Goal: Task Accomplishment & Management: Use online tool/utility

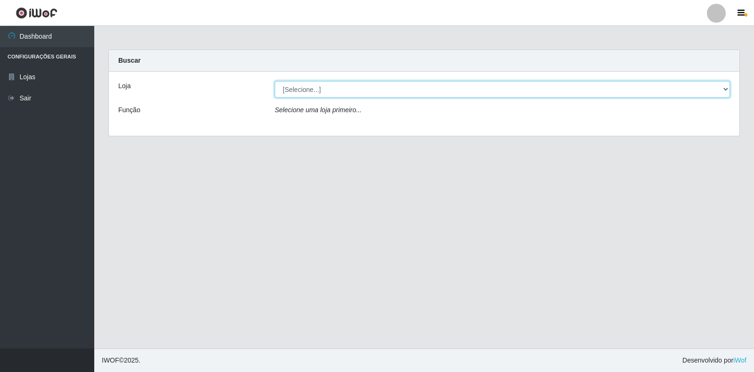
click at [724, 90] on select "[Selecione...] Extrabom - Loja 18 Goiabeiras" at bounding box center [502, 89] width 455 height 16
select select "501"
click at [275, 81] on select "[Selecione...] Extrabom - Loja 18 Goiabeiras" at bounding box center [502, 89] width 455 height 16
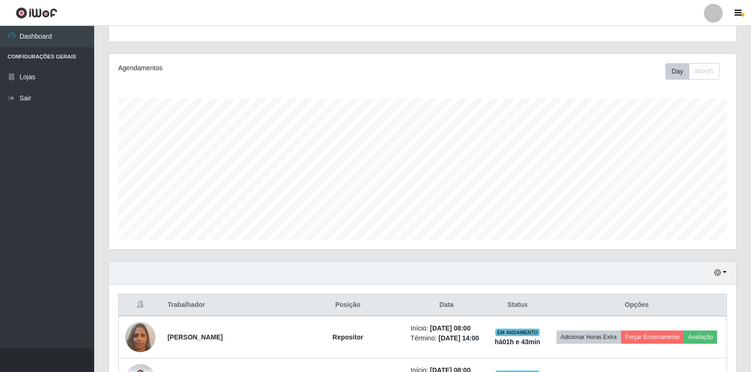
scroll to position [421, 0]
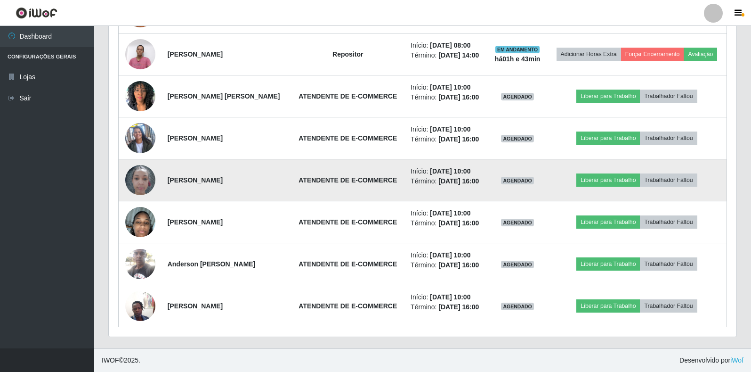
click at [143, 179] on img at bounding box center [140, 180] width 30 height 40
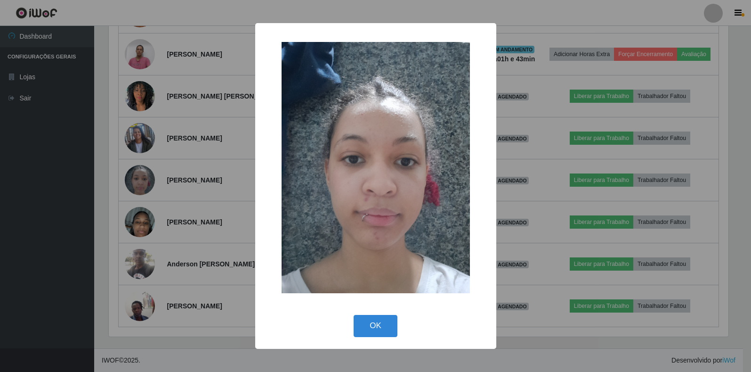
scroll to position [195, 622]
click at [180, 149] on div "× OK Cancel" at bounding box center [377, 186] width 754 height 372
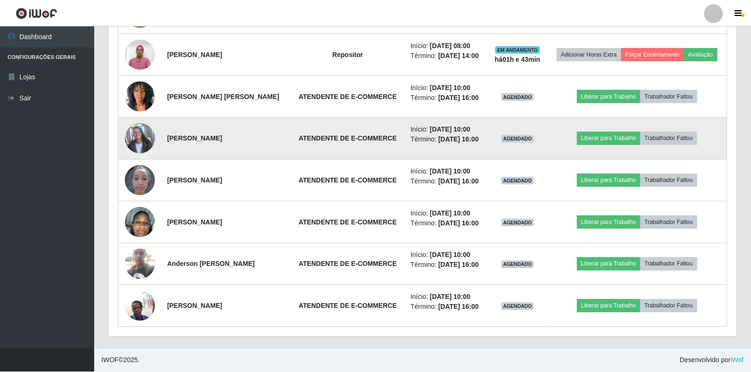
scroll to position [470749, 470317]
click at [141, 138] on img at bounding box center [140, 138] width 30 height 54
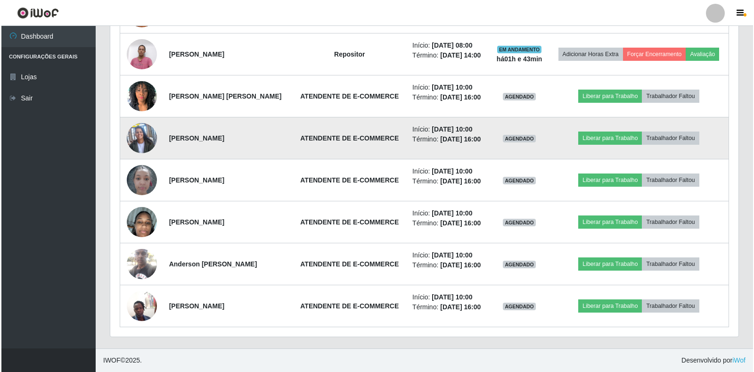
scroll to position [470749, 470323]
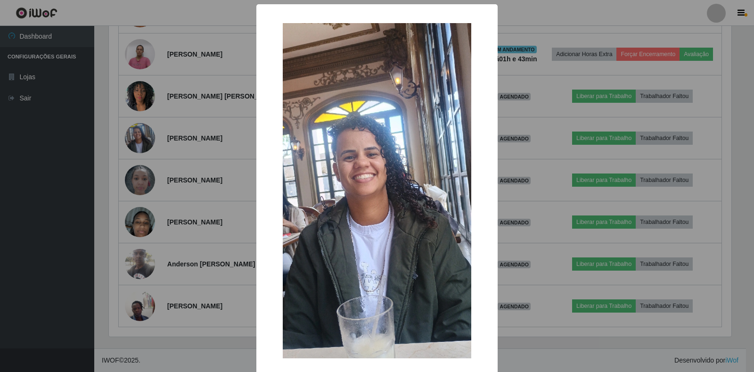
click at [151, 138] on div "× OK Cancel" at bounding box center [377, 186] width 754 height 372
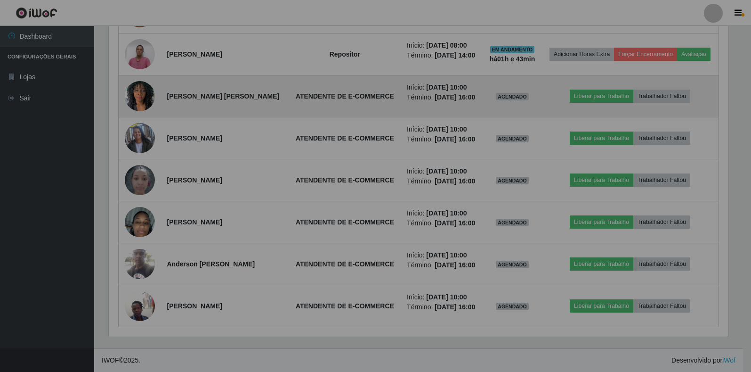
click at [136, 87] on img at bounding box center [140, 96] width 30 height 40
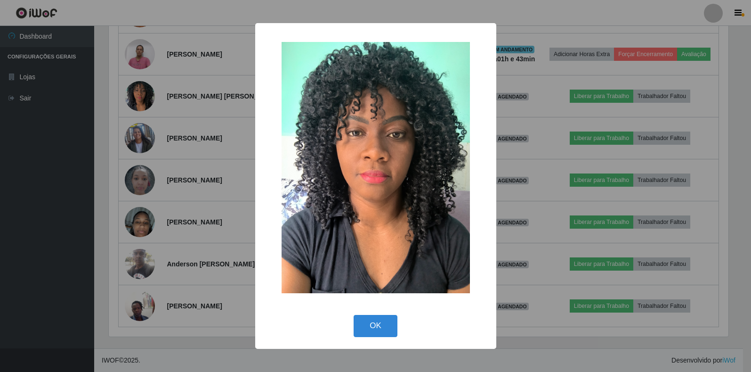
scroll to position [195, 622]
click at [155, 96] on div "× OK Cancel" at bounding box center [377, 186] width 754 height 372
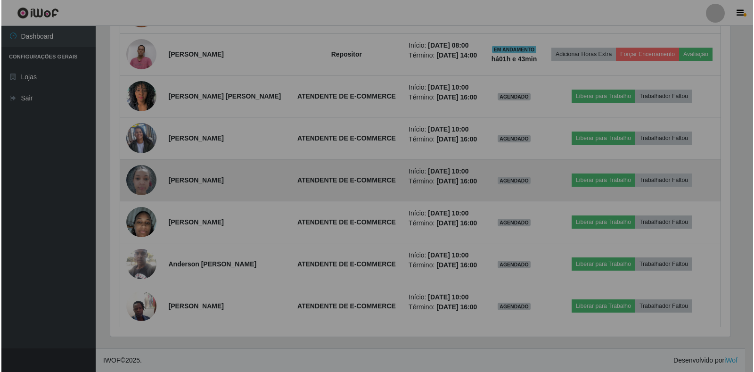
scroll to position [195, 628]
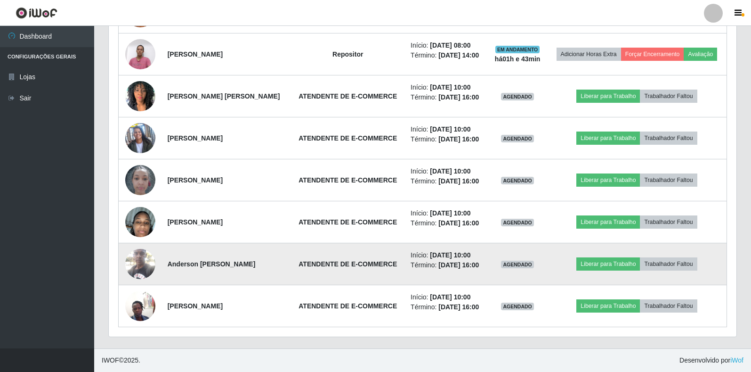
drag, startPoint x: 138, startPoint y: 264, endPoint x: 136, endPoint y: 251, distance: 13.9
click at [136, 251] on img at bounding box center [140, 263] width 30 height 40
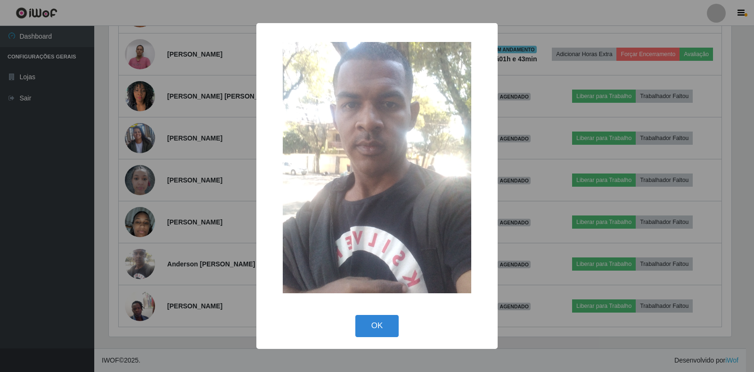
click at [145, 250] on div "× OK Cancel" at bounding box center [377, 186] width 754 height 372
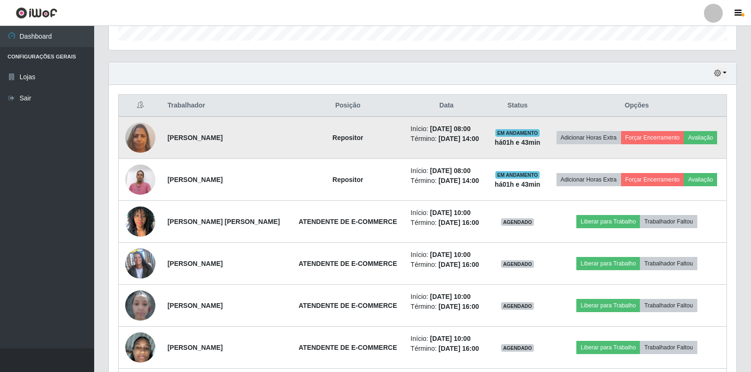
scroll to position [280, 0]
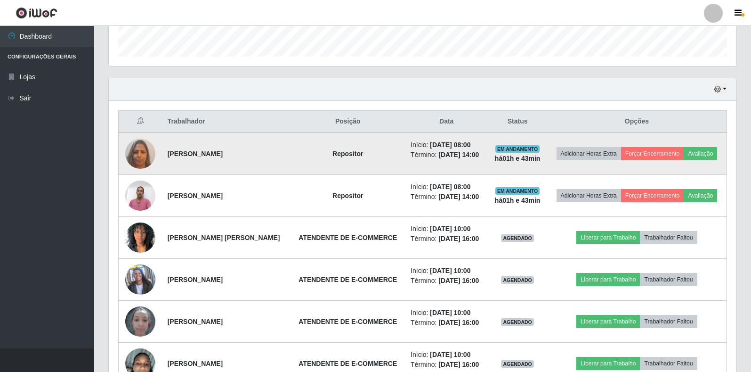
click at [143, 149] on img at bounding box center [140, 153] width 30 height 40
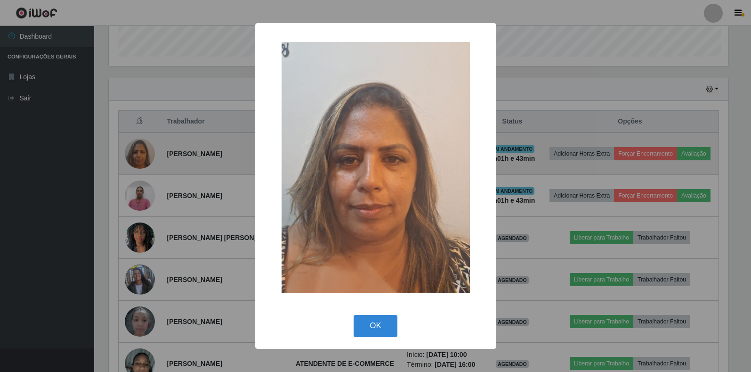
scroll to position [195, 622]
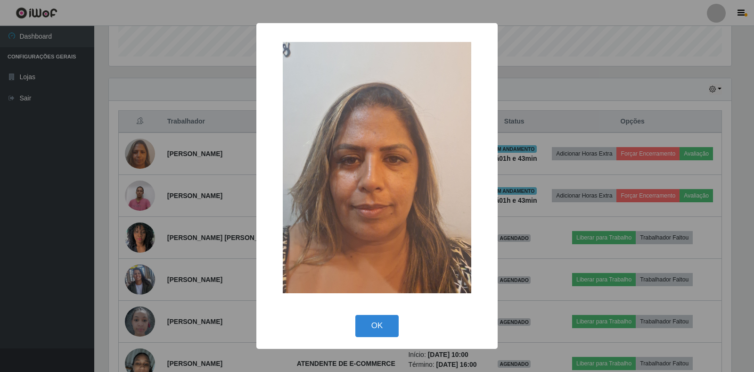
click at [149, 153] on div "× OK Cancel" at bounding box center [377, 186] width 754 height 372
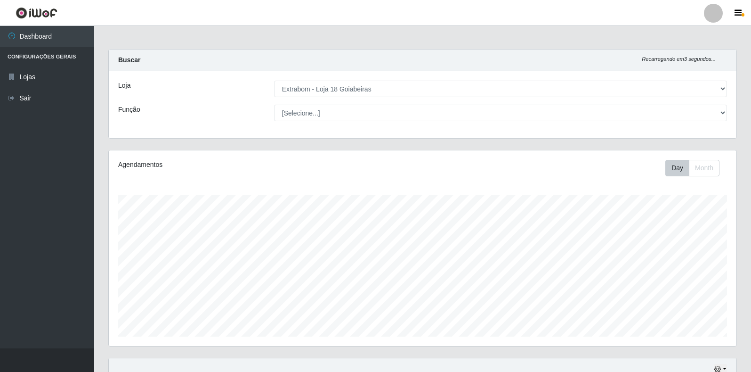
scroll to position [0, 0]
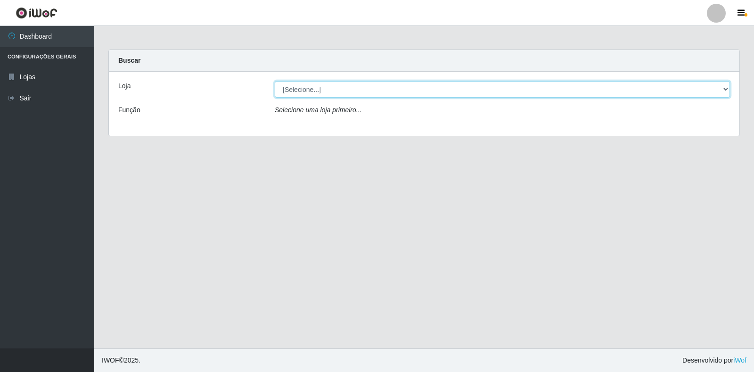
click at [454, 89] on select "[Selecione...] Extrabom - Loja 18 Goiabeiras" at bounding box center [502, 89] width 455 height 16
select select "501"
click at [275, 81] on select "[Selecione...] Extrabom - Loja 18 Goiabeiras" at bounding box center [502, 89] width 455 height 16
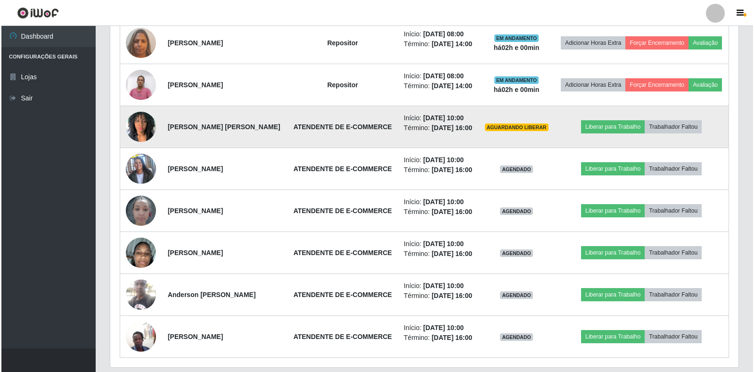
scroll to position [374, 0]
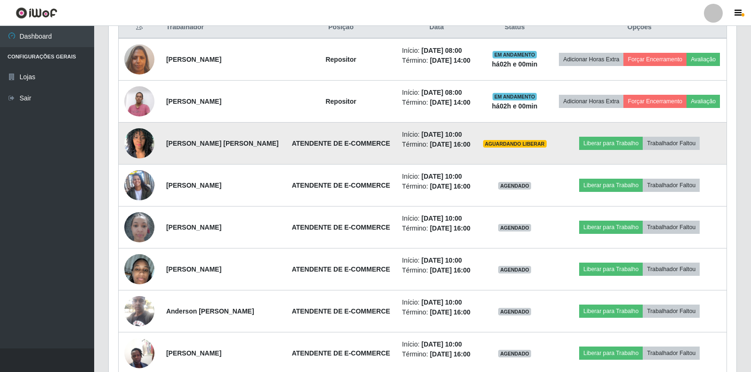
click at [614, 152] on td "Liberar para Trabalho Trabalhador Faltou" at bounding box center [639, 143] width 174 height 42
click at [620, 147] on button "Liberar para Trabalho" at bounding box center [611, 143] width 64 height 13
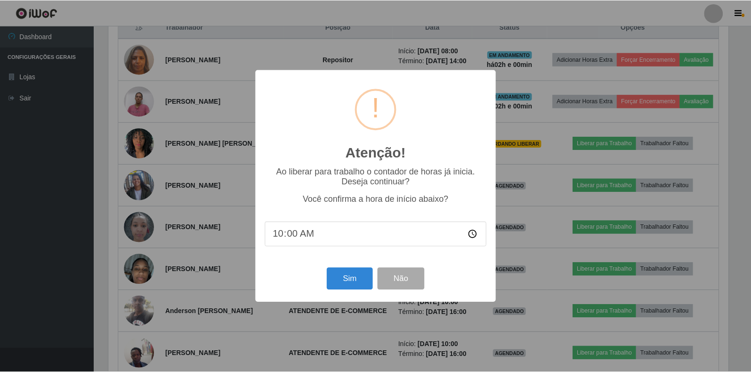
scroll to position [195, 622]
click at [354, 287] on button "Sim" at bounding box center [351, 278] width 46 height 22
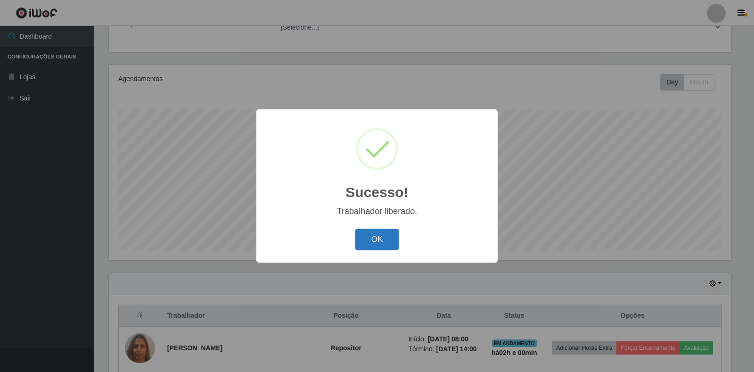
click at [379, 233] on button "OK" at bounding box center [377, 239] width 44 height 22
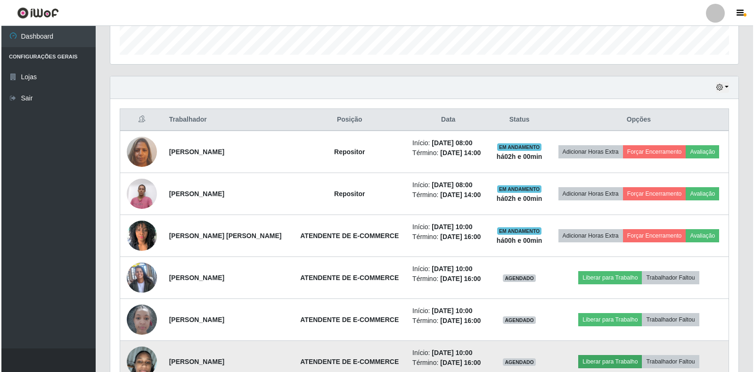
scroll to position [275, 0]
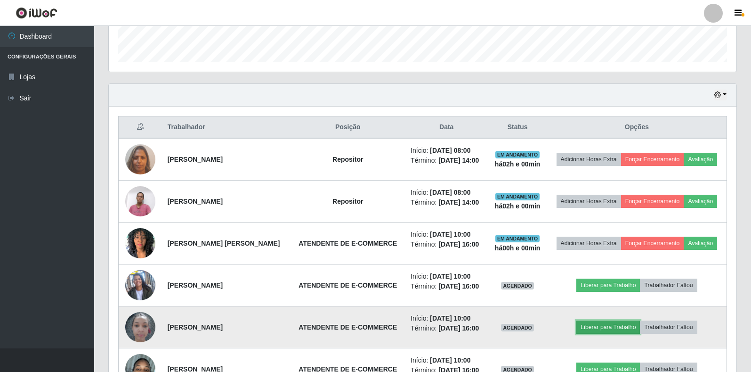
click at [620, 332] on button "Liberar para Trabalho" at bounding box center [608, 326] width 64 height 13
click at [624, 328] on button "Liberar para Trabalho" at bounding box center [608, 326] width 64 height 13
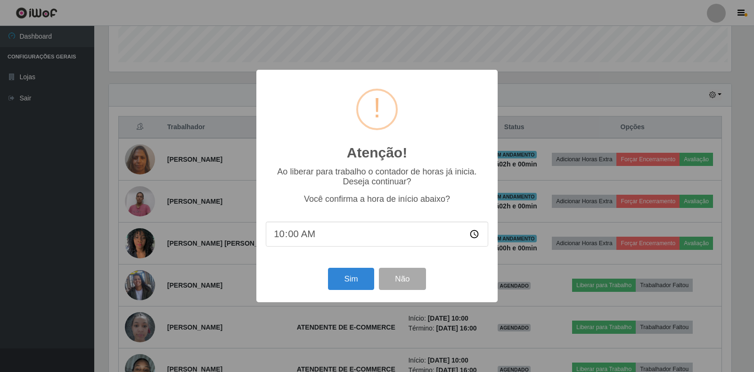
scroll to position [195, 622]
click at [332, 278] on button "Sim" at bounding box center [351, 278] width 46 height 22
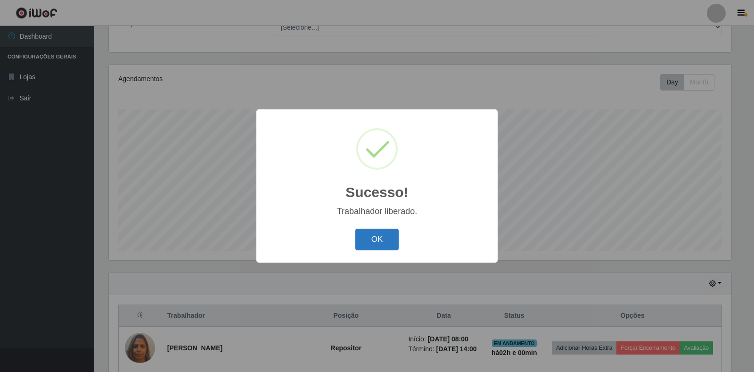
click at [379, 236] on button "OK" at bounding box center [377, 239] width 44 height 22
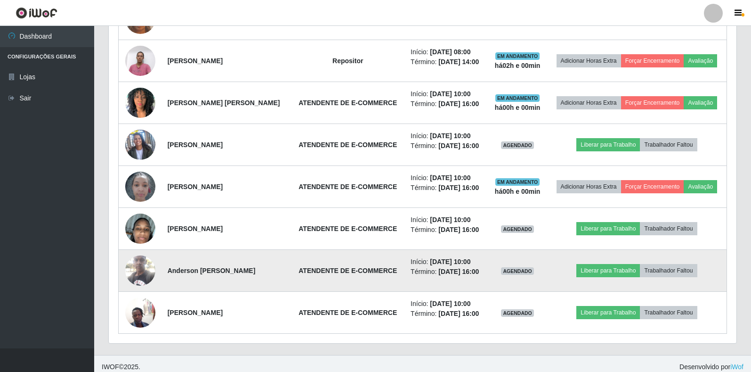
scroll to position [416, 0]
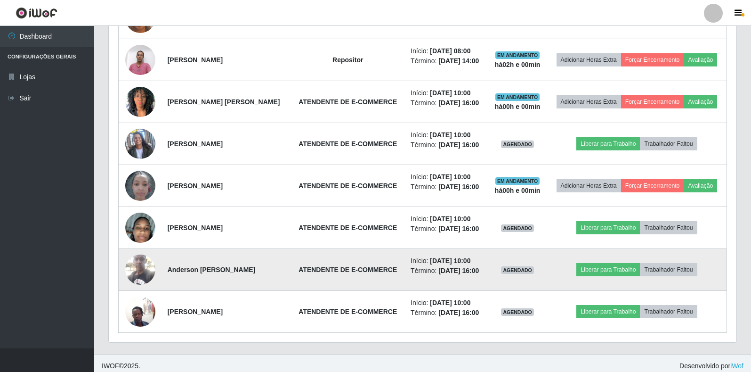
drag, startPoint x: 604, startPoint y: 271, endPoint x: 571, endPoint y: 276, distance: 33.3
click at [571, 276] on td "Liberar para Trabalho Trabalhador Faltou" at bounding box center [637, 270] width 180 height 42
click at [598, 273] on button "Liberar para Trabalho" at bounding box center [608, 269] width 64 height 13
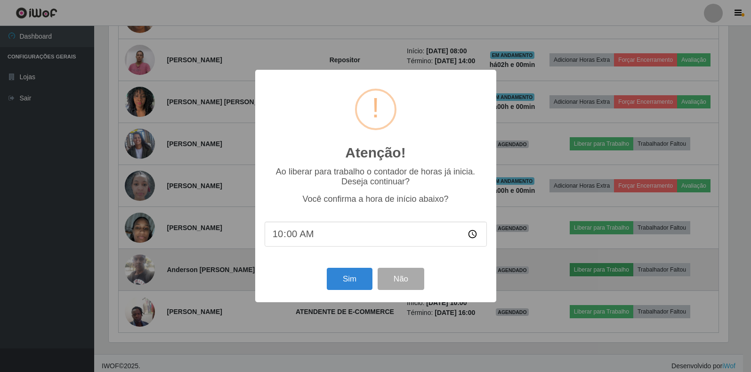
scroll to position [195, 622]
click at [594, 271] on div "Atenção! × Ao liberar para trabalho o contador de horas já inicia. Deseja conti…" at bounding box center [377, 186] width 754 height 372
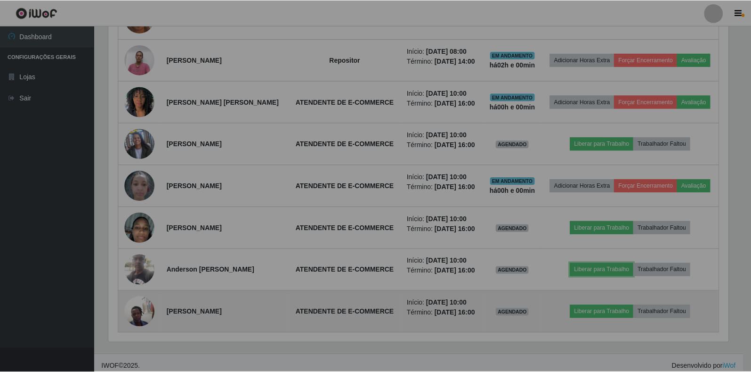
scroll to position [195, 628]
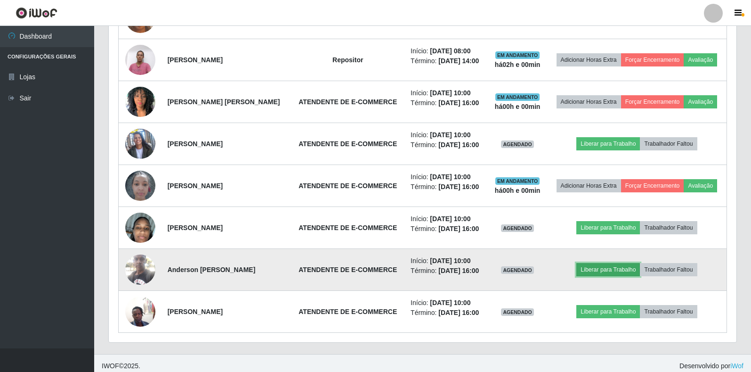
drag, startPoint x: 592, startPoint y: 263, endPoint x: 596, endPoint y: 270, distance: 8.4
click at [596, 270] on button "Liberar para Trabalho" at bounding box center [608, 269] width 64 height 13
click at [592, 272] on button "Liberar para Trabalho" at bounding box center [608, 269] width 64 height 13
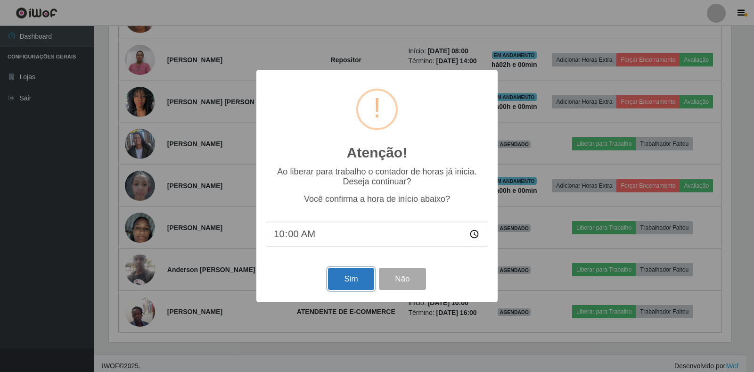
click at [336, 278] on button "Sim" at bounding box center [351, 278] width 46 height 22
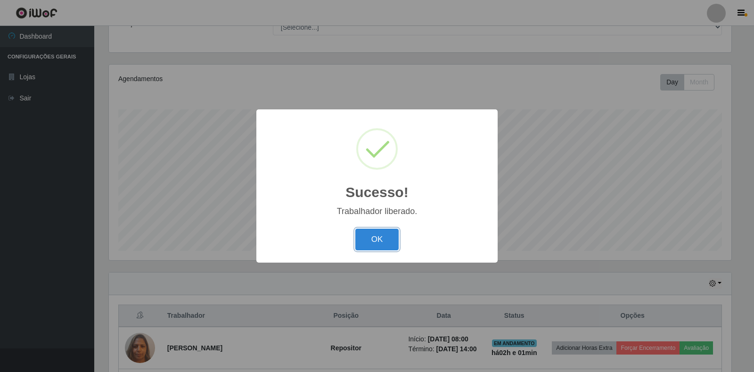
drag, startPoint x: 357, startPoint y: 240, endPoint x: 366, endPoint y: 237, distance: 9.4
click at [357, 240] on button "OK" at bounding box center [377, 239] width 44 height 22
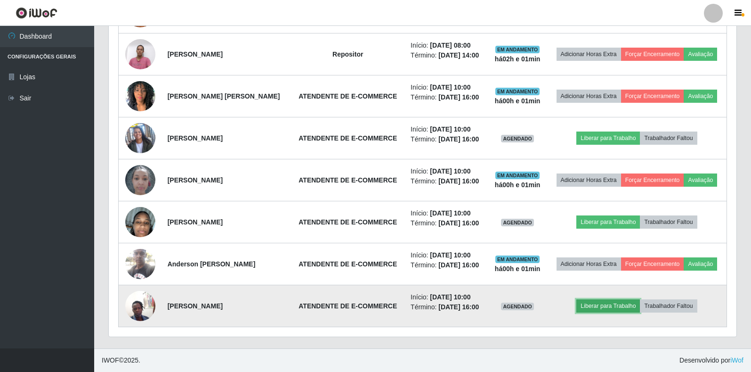
drag, startPoint x: 543, startPoint y: 290, endPoint x: 617, endPoint y: 309, distance: 76.4
drag, startPoint x: 617, startPoint y: 309, endPoint x: 600, endPoint y: 311, distance: 17.5
click at [600, 311] on button "Liberar para Trabalho" at bounding box center [608, 305] width 64 height 13
click at [600, 307] on button "Liberar para Trabalho" at bounding box center [608, 305] width 64 height 13
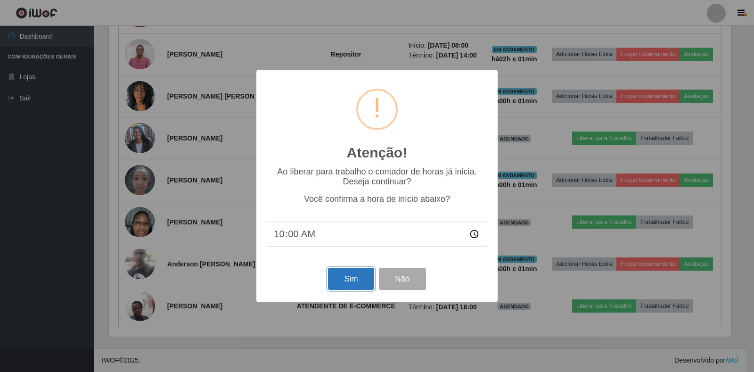
click at [343, 282] on button "Sim" at bounding box center [351, 278] width 46 height 22
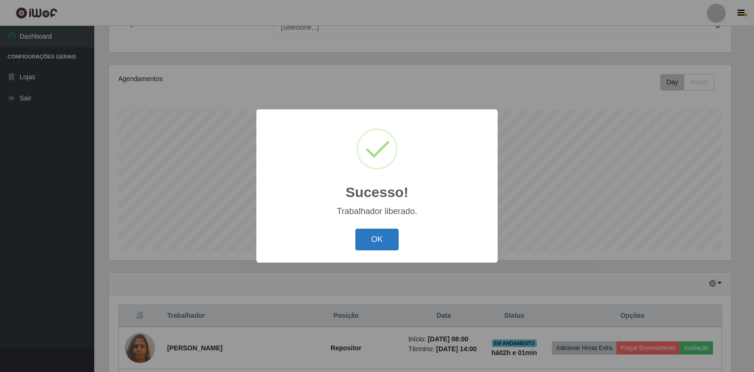
click at [366, 245] on button "OK" at bounding box center [377, 239] width 44 height 22
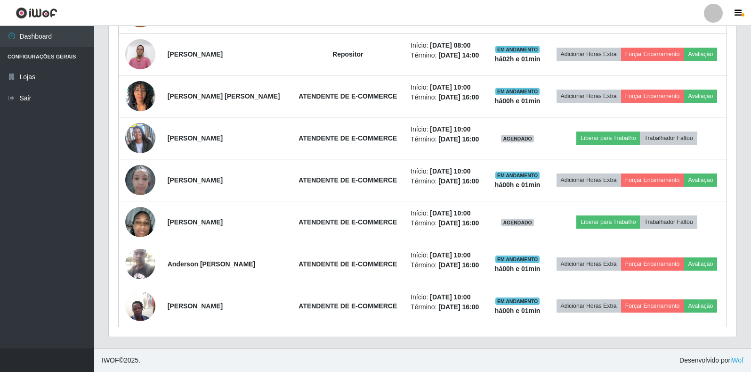
drag, startPoint x: 51, startPoint y: 207, endPoint x: 28, endPoint y: 177, distance: 38.1
click at [28, 177] on ul "Dashboard Configurações Gerais Lojas Sair" at bounding box center [47, 187] width 94 height 322
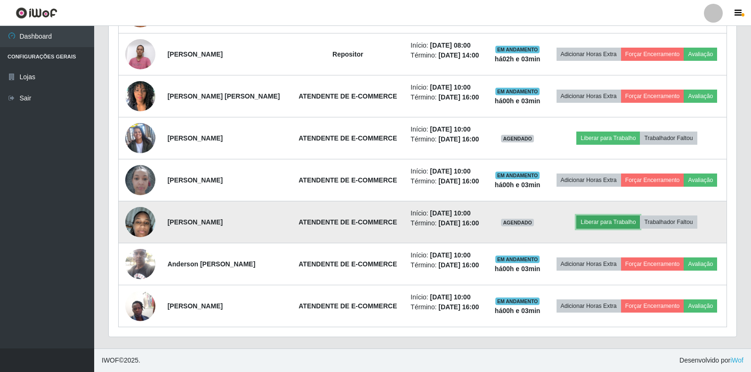
click at [624, 220] on button "Liberar para Trabalho" at bounding box center [608, 221] width 64 height 13
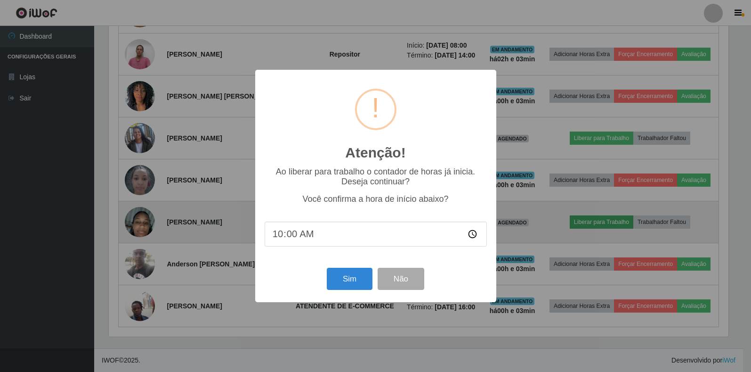
scroll to position [195, 622]
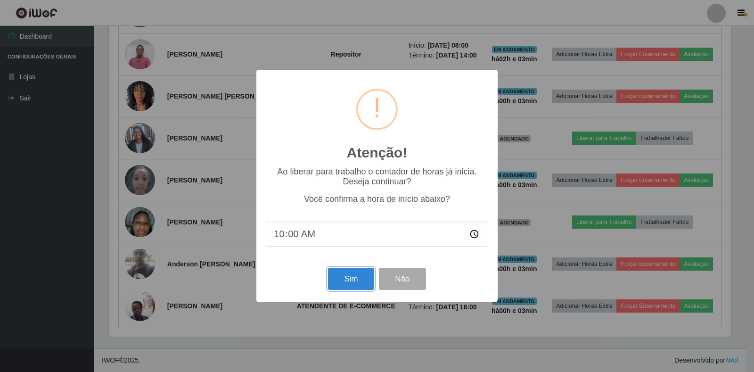
click at [357, 280] on button "Sim" at bounding box center [351, 278] width 46 height 22
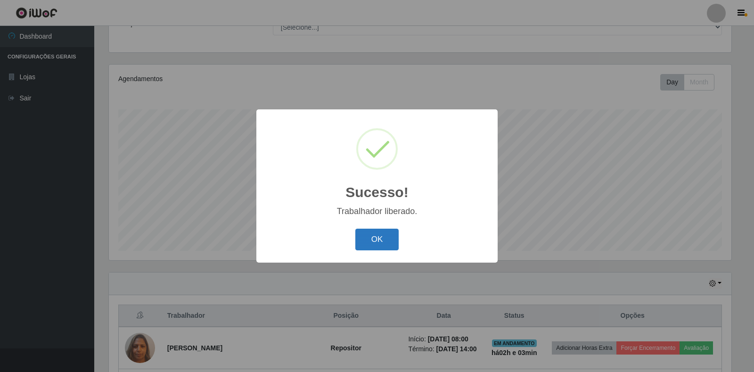
click at [368, 234] on button "OK" at bounding box center [377, 239] width 44 height 22
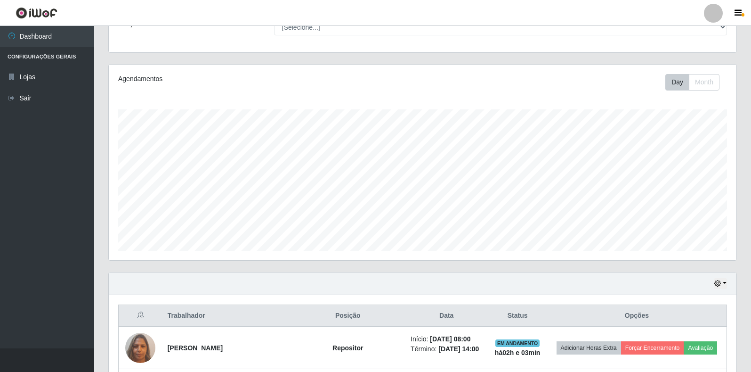
scroll to position [416, 0]
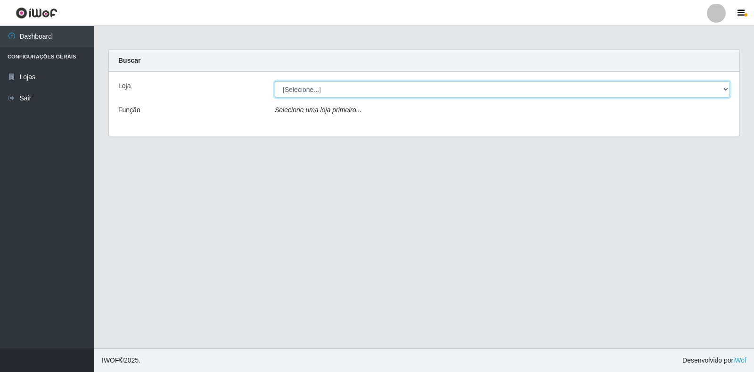
click at [698, 91] on select "[Selecione...] Extrabom - Loja 18 Goiabeiras" at bounding box center [502, 89] width 455 height 16
select select "501"
click at [275, 81] on select "[Selecione...] Extrabom - Loja 18 Goiabeiras" at bounding box center [502, 89] width 455 height 16
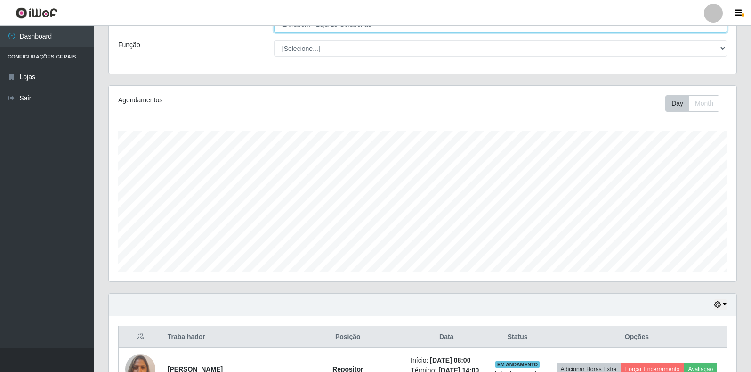
scroll to position [421, 0]
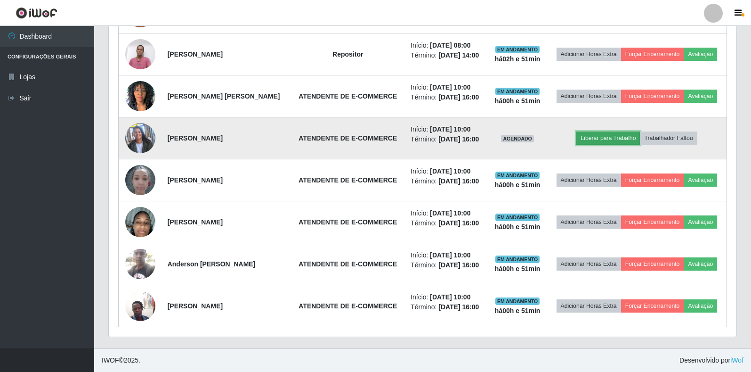
click at [609, 138] on button "Liberar para Trabalho" at bounding box center [608, 137] width 64 height 13
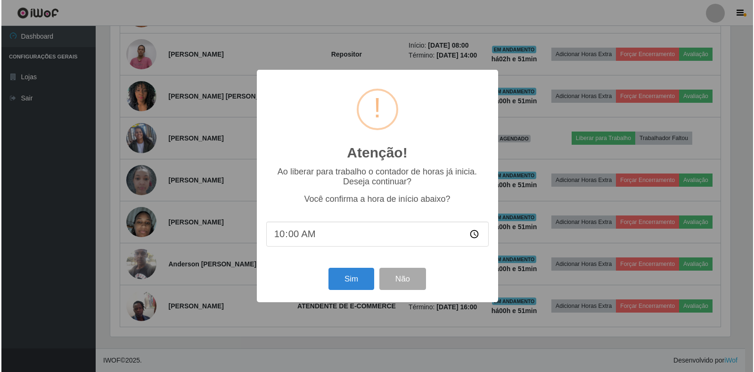
scroll to position [195, 622]
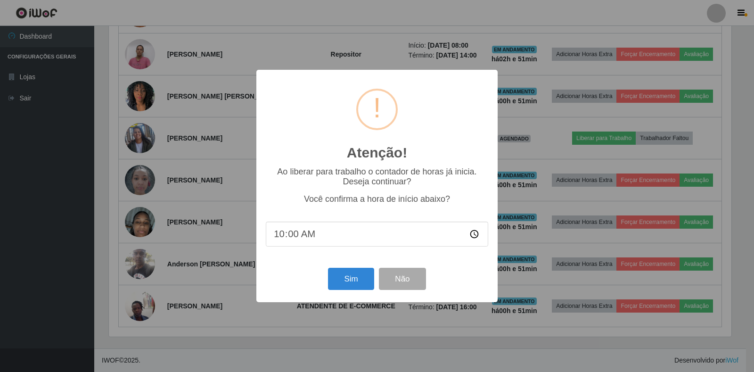
click at [296, 234] on input "10:00" at bounding box center [377, 233] width 222 height 25
type input "10:50"
click at [348, 281] on button "Sim" at bounding box center [351, 278] width 46 height 22
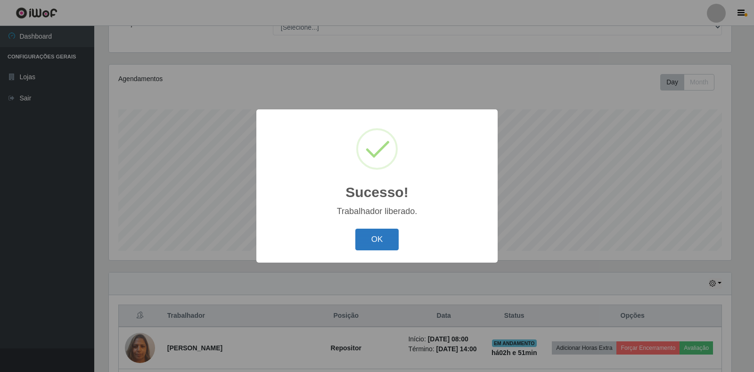
click at [385, 236] on button "OK" at bounding box center [377, 239] width 44 height 22
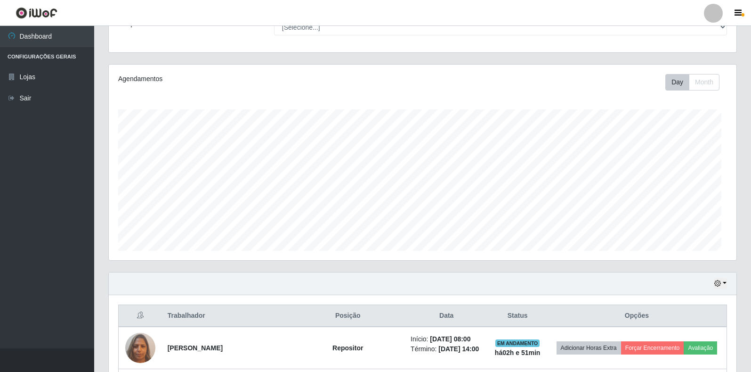
scroll to position [195, 628]
